Goal: Find specific page/section: Find specific page/section

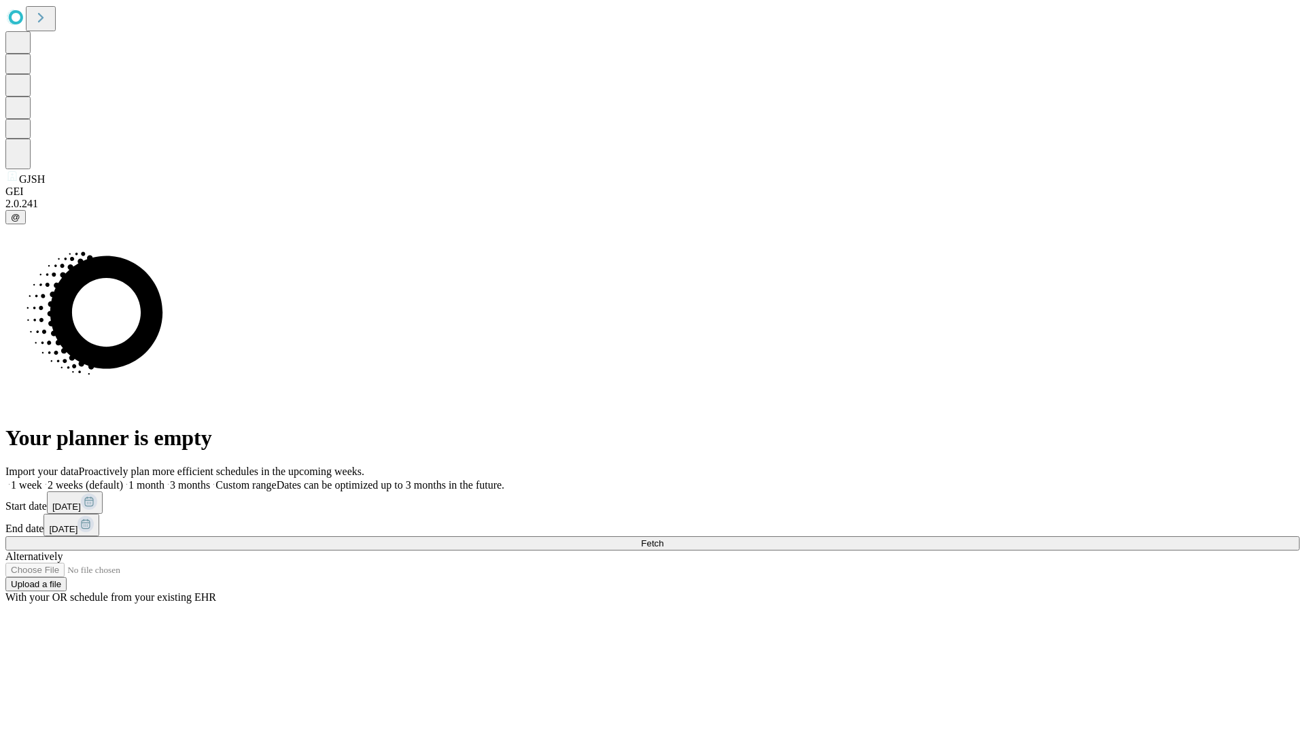
click at [663, 538] on span "Fetch" at bounding box center [652, 543] width 22 height 10
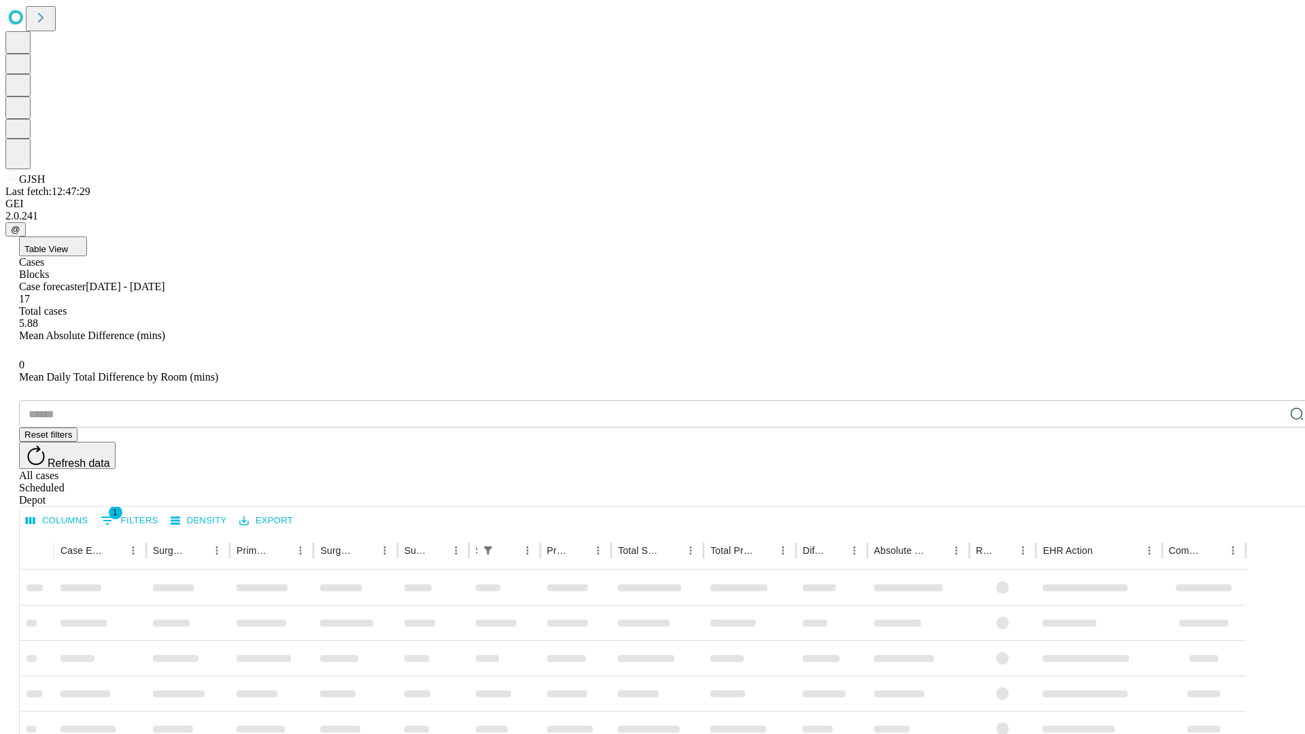
click at [68, 244] on span "Table View" at bounding box center [46, 249] width 44 height 10
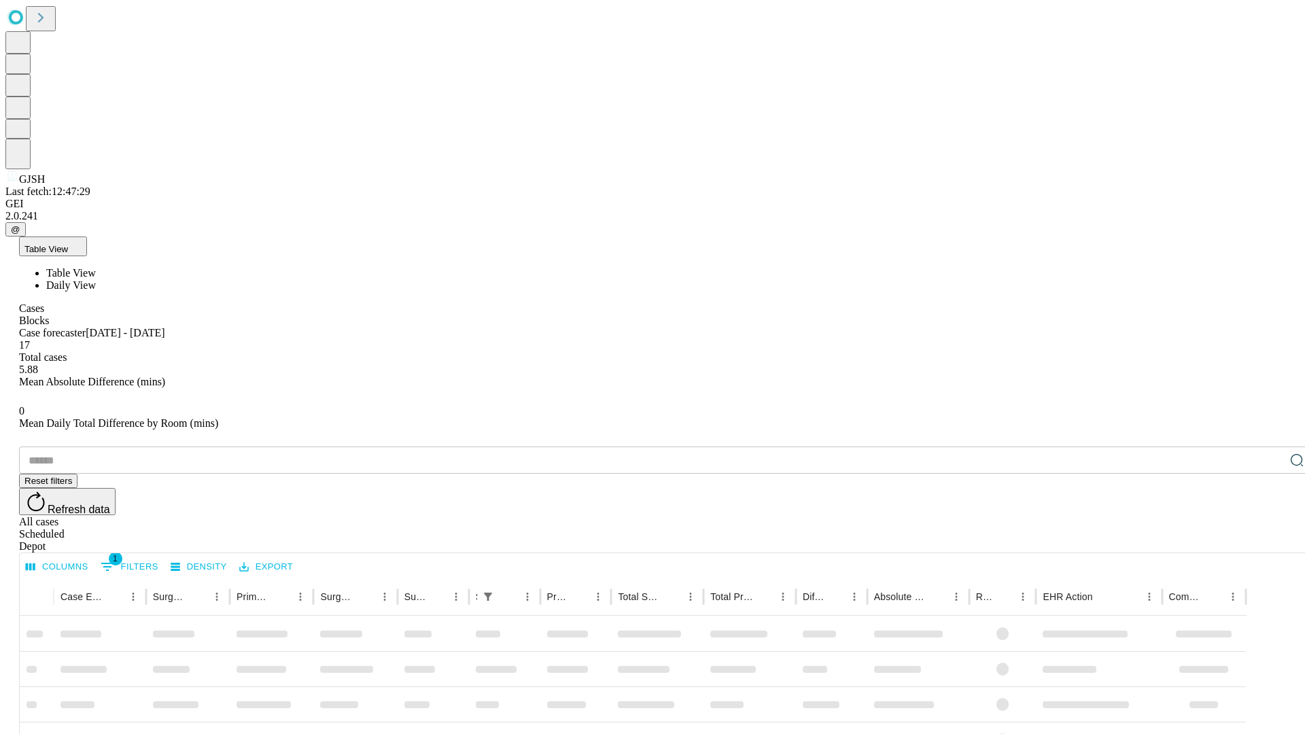
click at [96, 279] on span "Daily View" at bounding box center [71, 285] width 50 height 12
